Goal: Information Seeking & Learning: Get advice/opinions

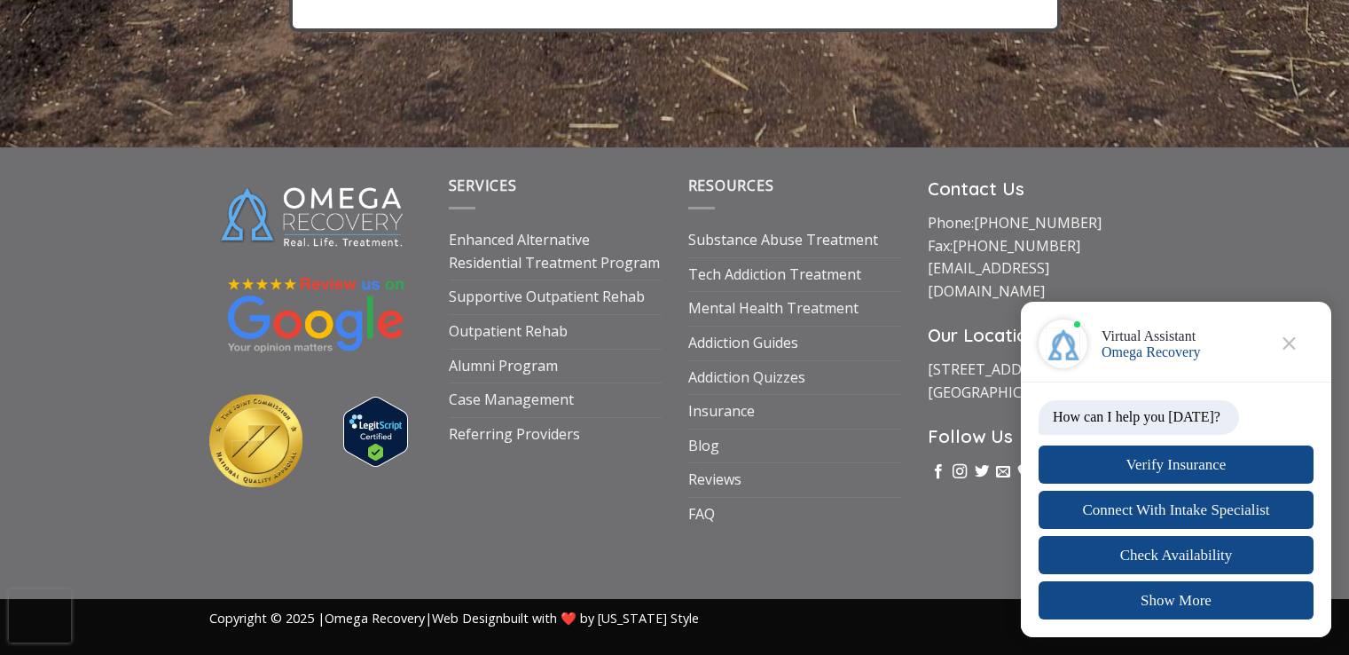
scroll to position [11247, 0]
click at [733, 463] on link "Reviews" at bounding box center [714, 480] width 53 height 34
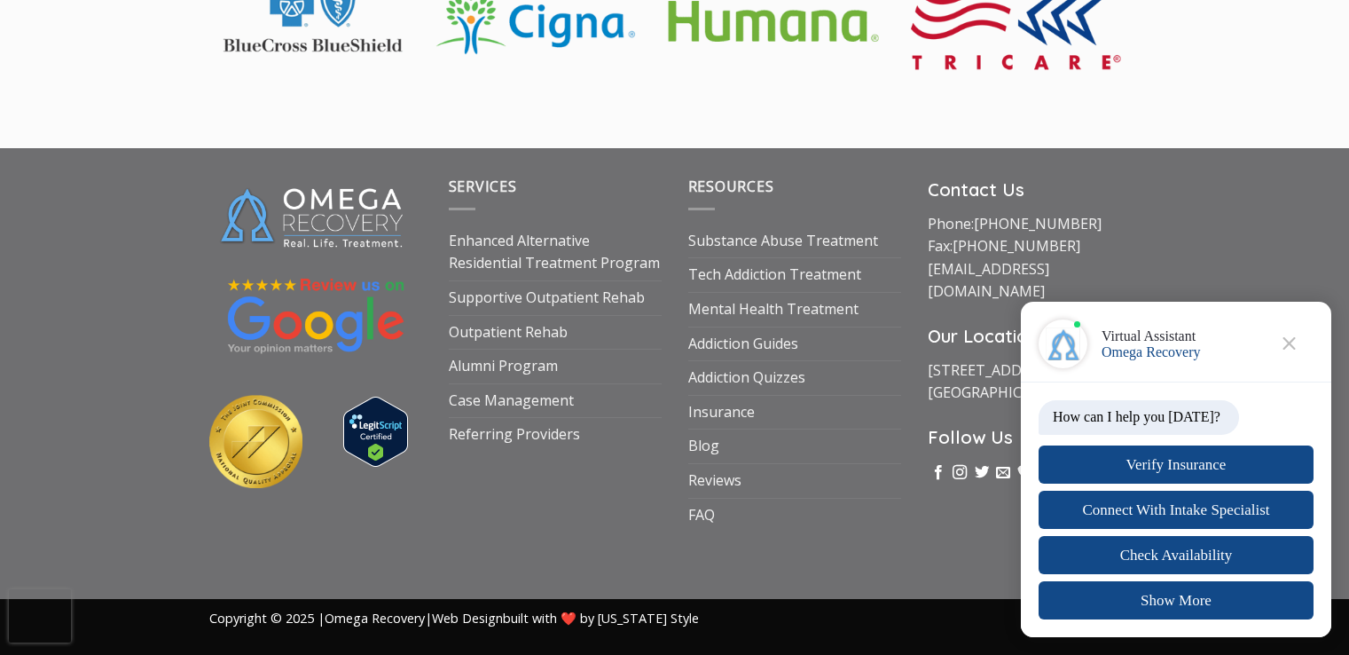
scroll to position [2516, 0]
click at [730, 464] on link "Reviews" at bounding box center [714, 481] width 53 height 34
